Goal: Task Accomplishment & Management: Manage account settings

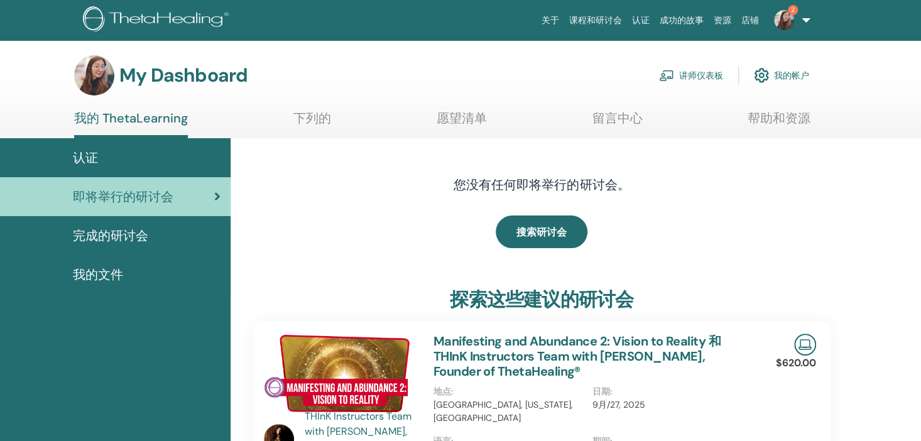
click at [683, 77] on link "讲师仪表板" at bounding box center [691, 76] width 64 height 28
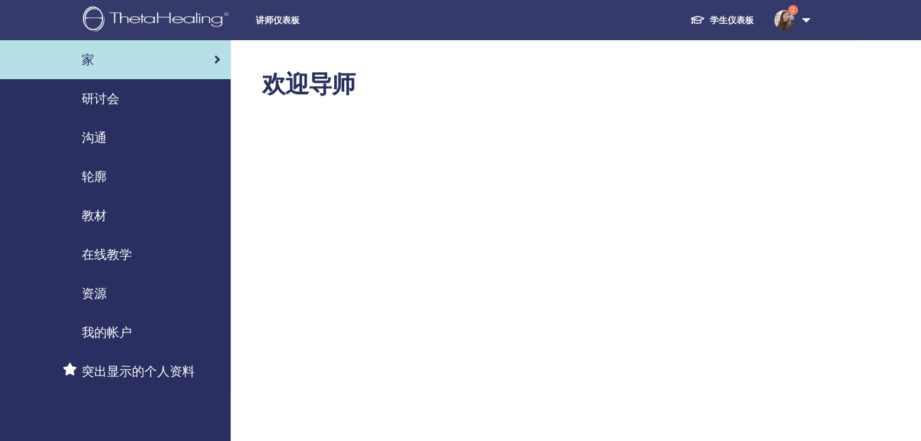
click at [92, 99] on span "研讨会" at bounding box center [101, 98] width 38 height 19
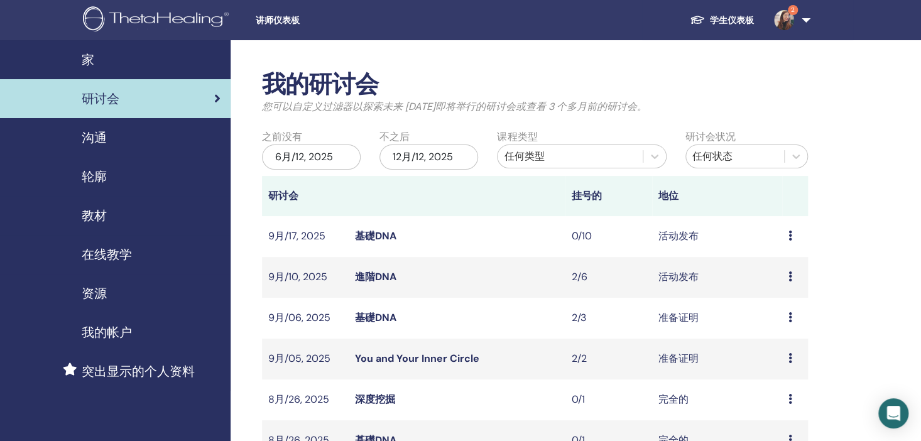
click at [790, 234] on icon at bounding box center [791, 236] width 4 height 10
click at [374, 283] on link "進階DNA" at bounding box center [375, 276] width 41 height 13
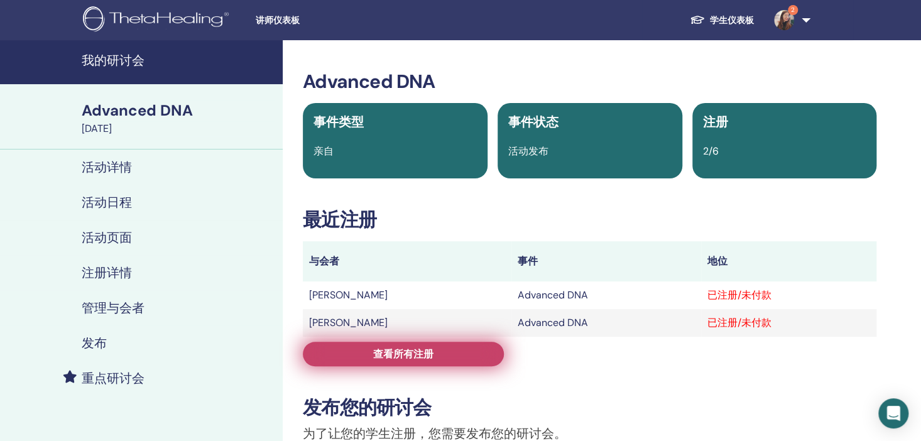
click at [415, 358] on span "查看所有注册" at bounding box center [403, 354] width 60 height 13
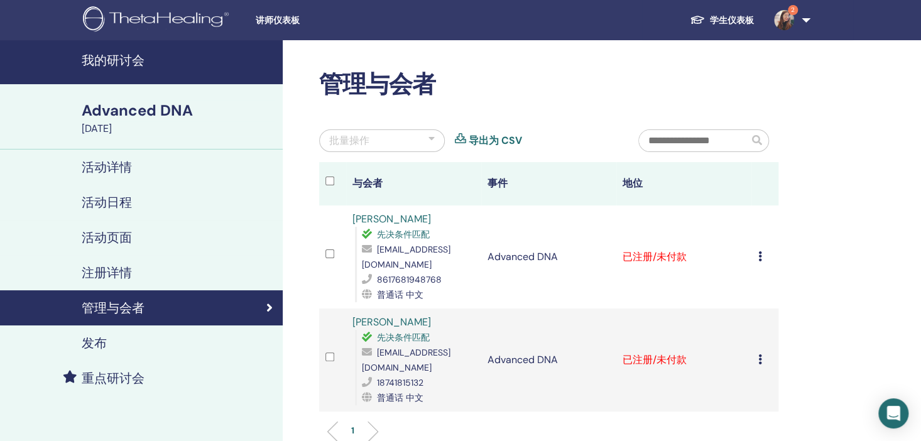
click at [766, 255] on div "取消注册 不自动认证 标记为已付费 标记为未付款 标记为缺席 完成并认证 下载证书" at bounding box center [765, 257] width 14 height 15
click at [756, 359] on p "完成并认证" at bounding box center [775, 360] width 60 height 15
click at [761, 338] on td "取消注册 不自动认证 标记为已付费 标记为未付款 标记为缺席 完成并认证 下载证书" at bounding box center [765, 360] width 27 height 103
click at [762, 354] on icon at bounding box center [760, 359] width 4 height 10
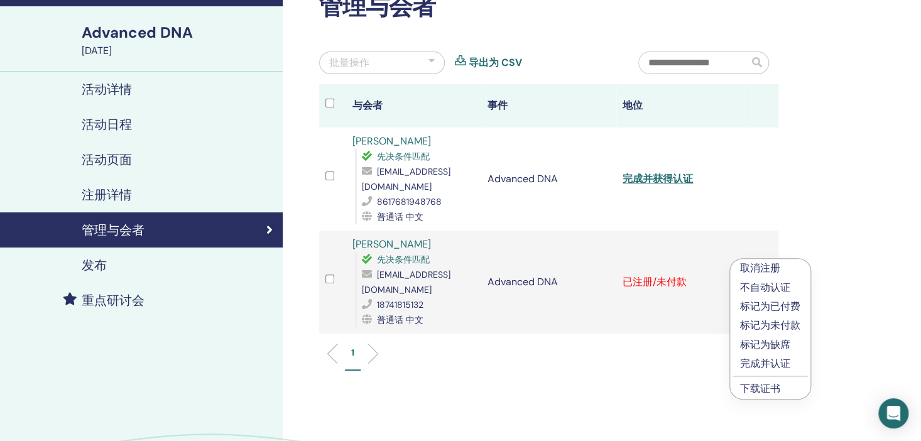
scroll to position [78, 0]
click at [768, 361] on p "完成并认证" at bounding box center [770, 363] width 60 height 15
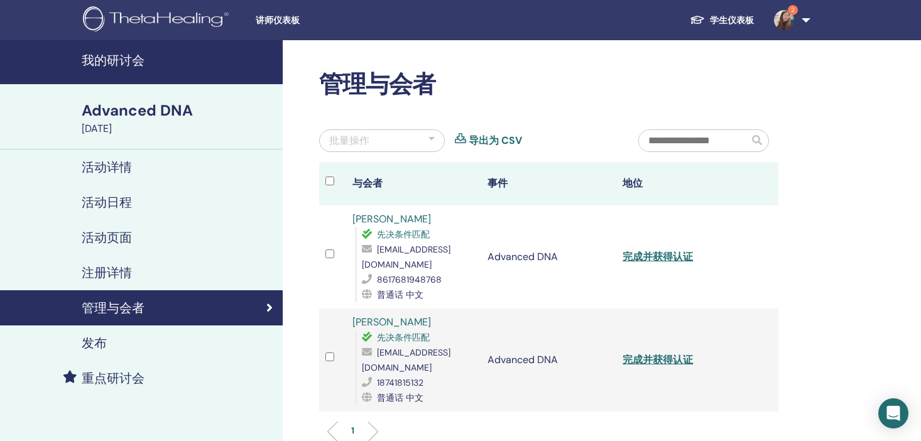
scroll to position [78, 0]
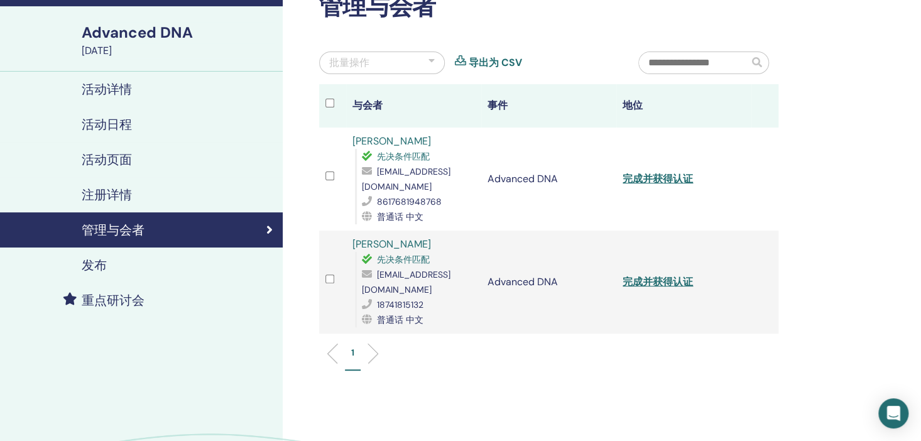
click at [411, 142] on link "[PERSON_NAME]" at bounding box center [392, 141] width 79 height 13
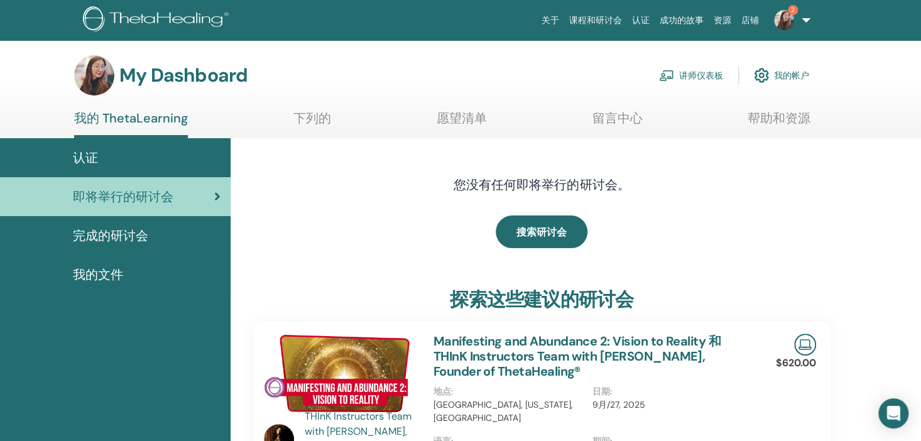
click at [696, 73] on link "讲师仪表板" at bounding box center [691, 76] width 64 height 28
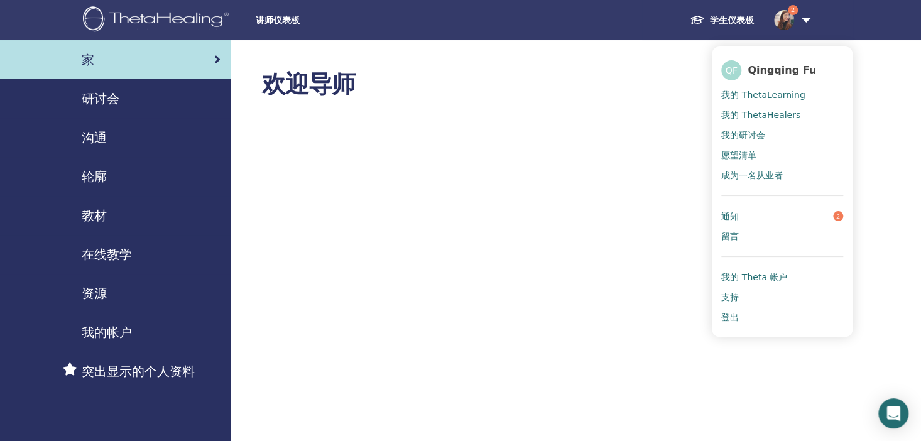
click at [763, 131] on span "我的研讨会" at bounding box center [744, 134] width 44 height 11
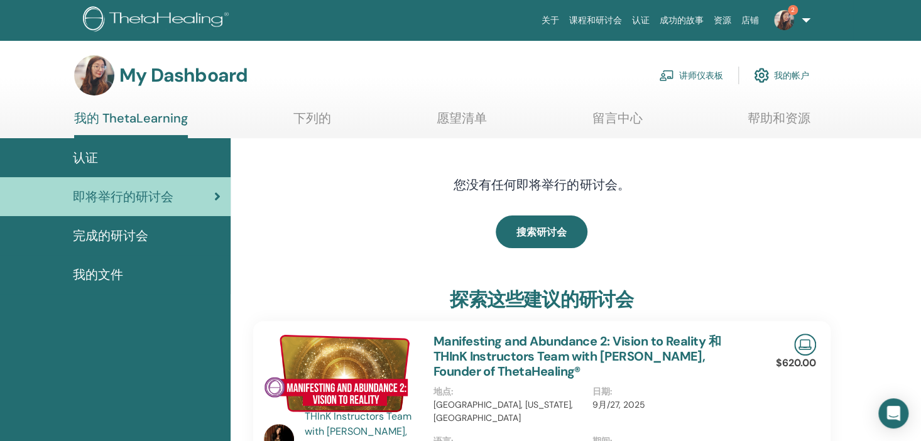
click at [696, 72] on link "讲师仪表板" at bounding box center [691, 76] width 64 height 28
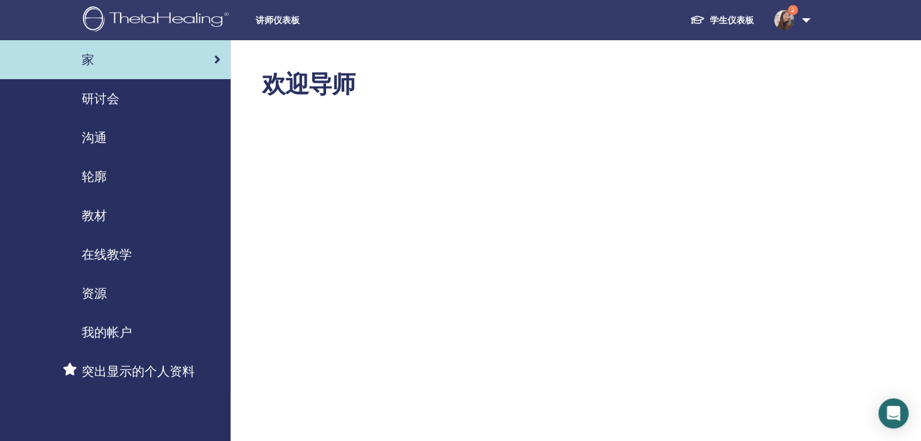
click at [118, 111] on link "研讨会" at bounding box center [115, 98] width 231 height 39
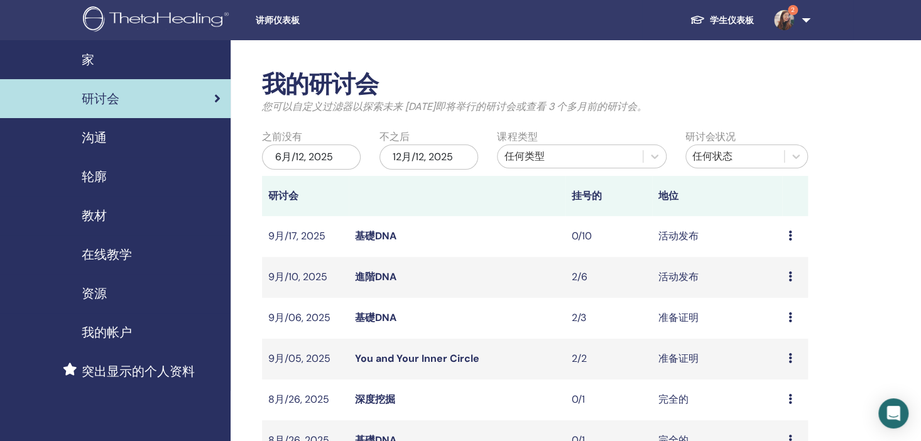
click at [380, 276] on link "進階DNA" at bounding box center [375, 276] width 41 height 13
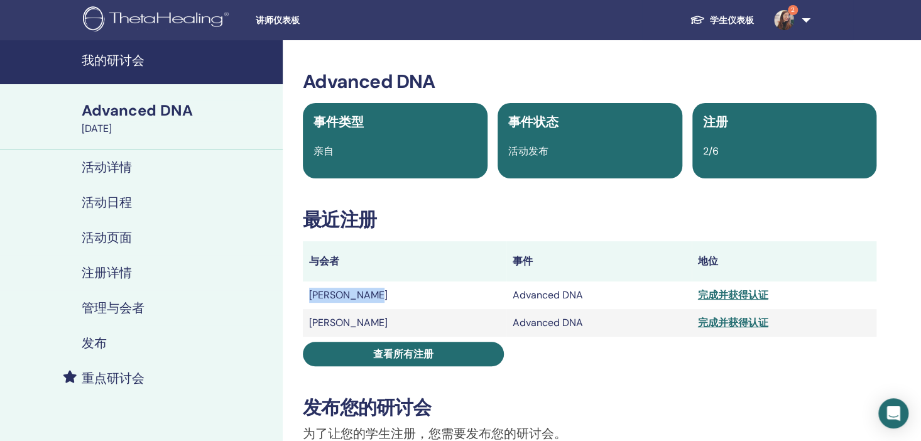
drag, startPoint x: 393, startPoint y: 300, endPoint x: 310, endPoint y: 298, distance: 83.0
click at [310, 298] on td "[PERSON_NAME]" at bounding box center [405, 296] width 204 height 28
copy td "[PERSON_NAME]"
click at [713, 295] on div "完成并获得认证" at bounding box center [784, 295] width 173 height 15
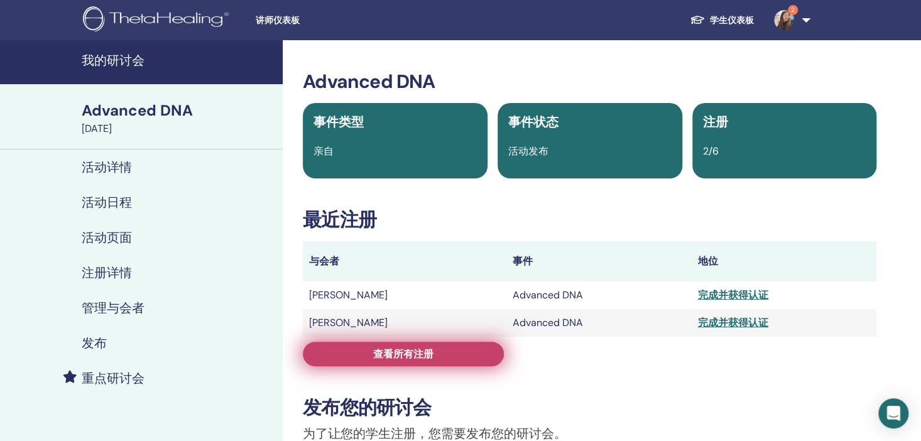
click at [459, 346] on link "查看所有注册" at bounding box center [403, 354] width 201 height 25
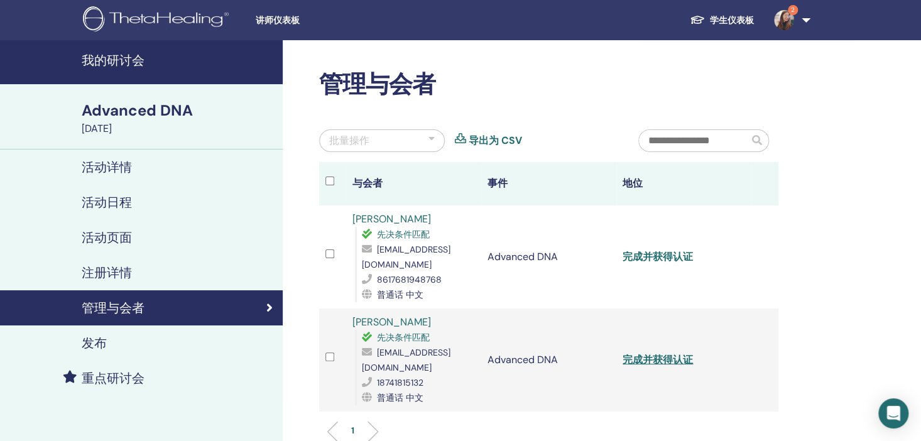
click at [683, 250] on link "完成并获得认证" at bounding box center [658, 256] width 70 height 13
drag, startPoint x: 395, startPoint y: 309, endPoint x: 349, endPoint y: 310, distance: 45.9
click at [353, 315] on div "[PERSON_NAME] 先决条件匹配 [EMAIL_ADDRESS][DOMAIN_NAME] 18741815132 普通话 中文" at bounding box center [414, 360] width 123 height 91
copy link "[PERSON_NAME]"
click at [688, 353] on link "完成并获得认证" at bounding box center [658, 359] width 70 height 13
